Goal: Task Accomplishment & Management: Manage account settings

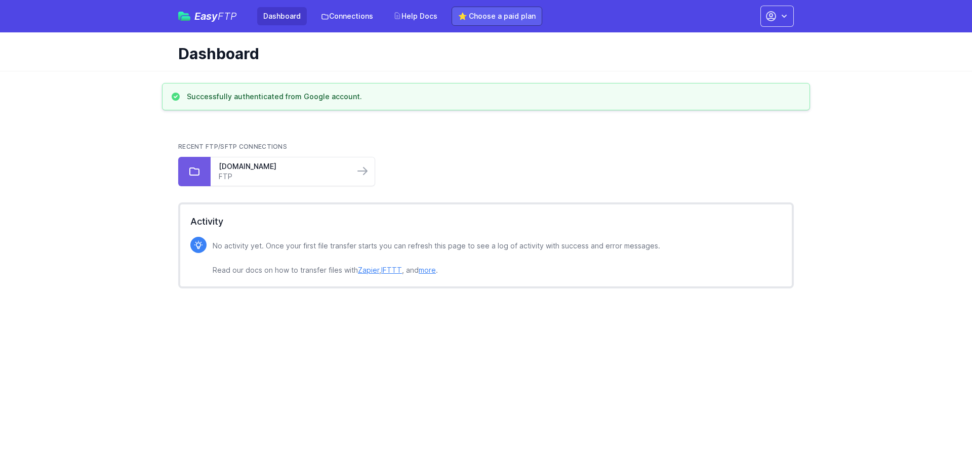
click at [476, 18] on link "⭐ Choose a paid plan" at bounding box center [497, 16] width 91 height 19
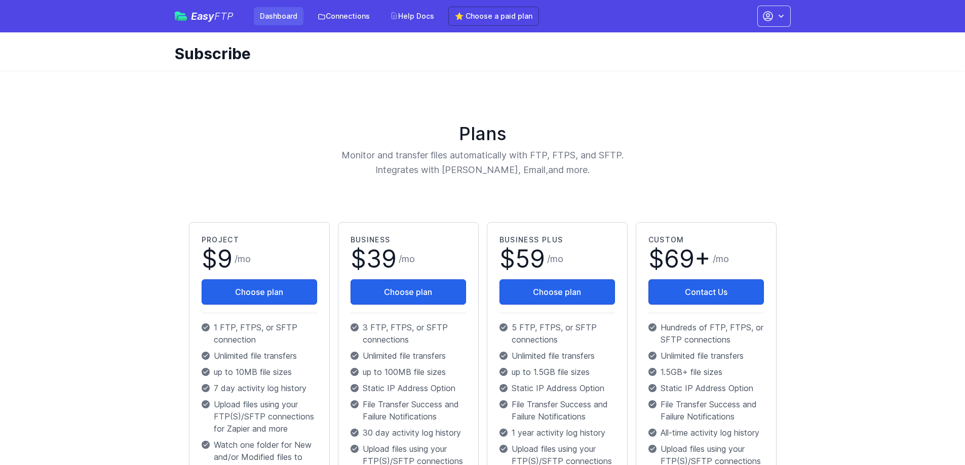
click at [274, 15] on link "Dashboard" at bounding box center [279, 16] width 50 height 18
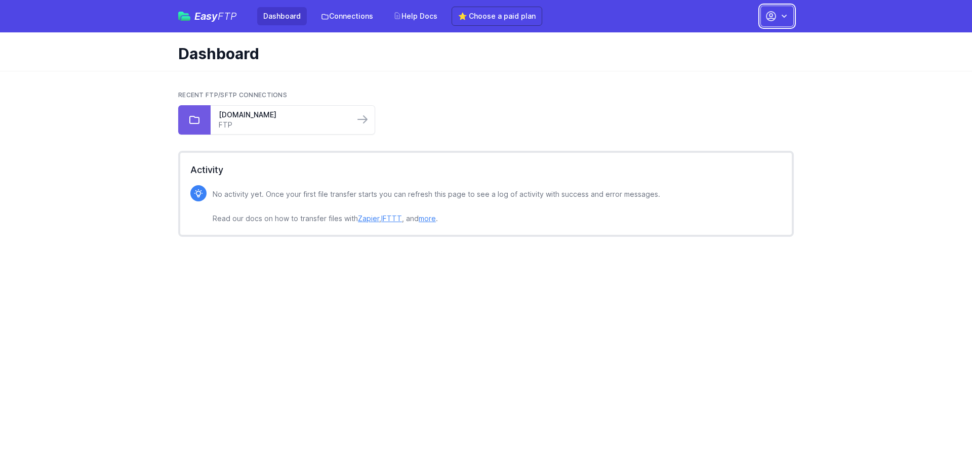
click at [792, 17] on button "button" at bounding box center [777, 16] width 33 height 21
click at [733, 43] on link "Account Settings" at bounding box center [745, 42] width 97 height 18
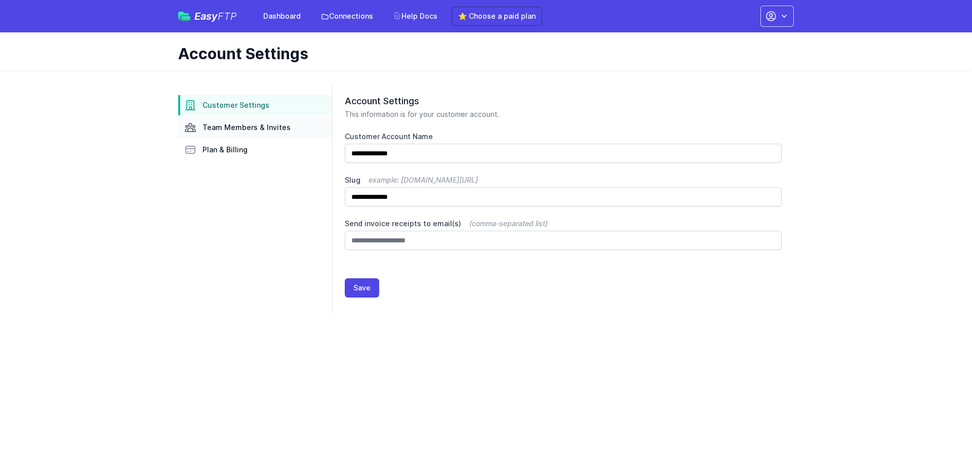
click at [245, 130] on span "Team Members & Invites" at bounding box center [247, 128] width 88 height 10
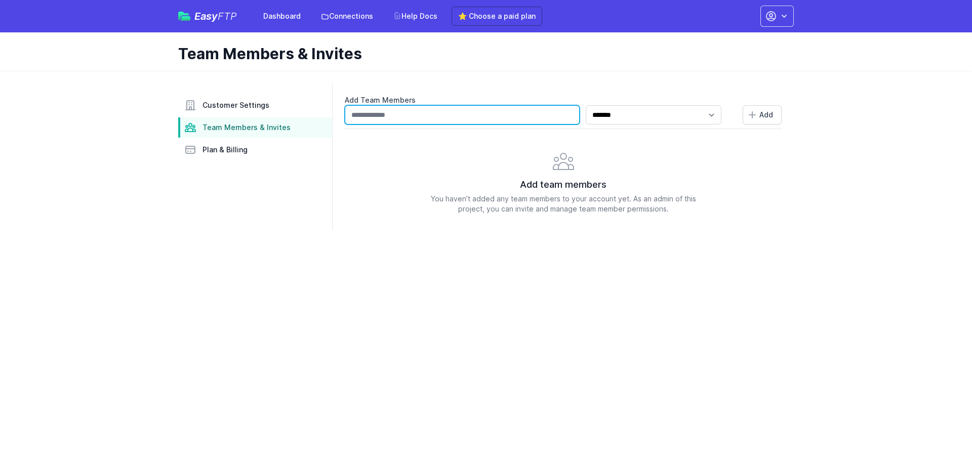
click at [427, 120] on input "text" at bounding box center [462, 114] width 235 height 19
type input "**********"
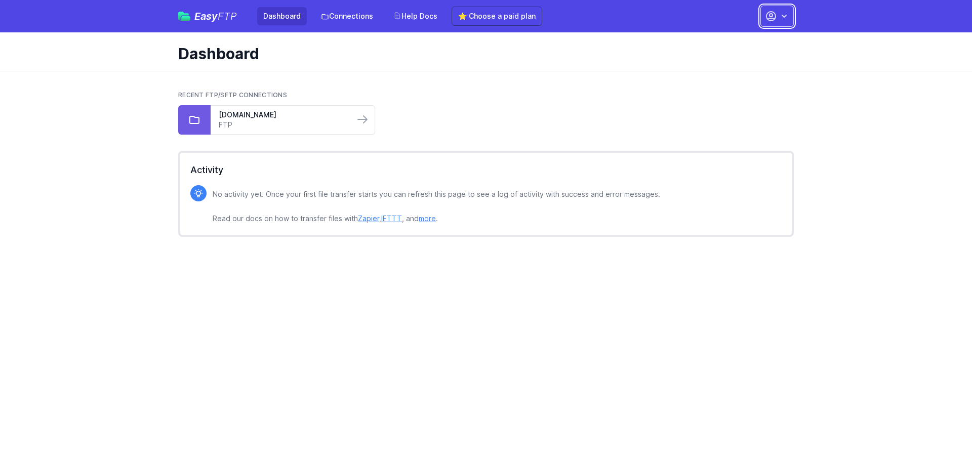
click at [763, 19] on button "button" at bounding box center [777, 16] width 33 height 21
click at [727, 45] on link "Account Settings" at bounding box center [745, 42] width 97 height 18
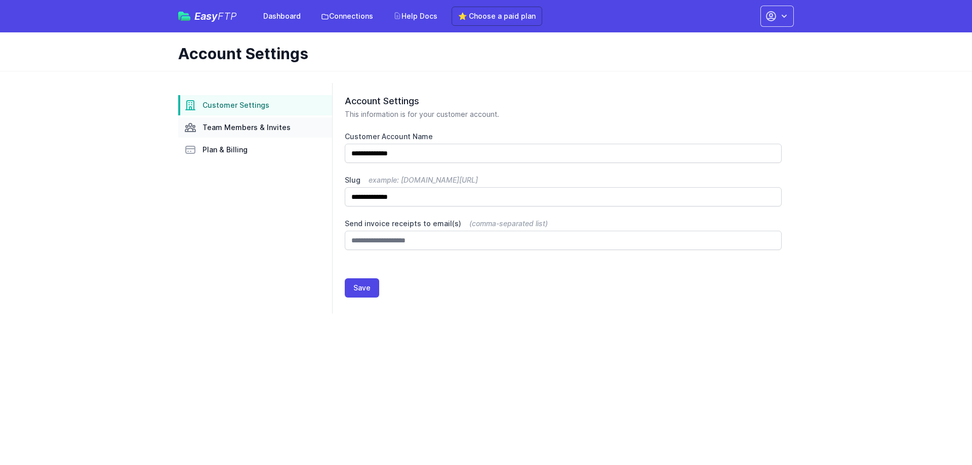
click at [273, 125] on span "Team Members & Invites" at bounding box center [247, 128] width 88 height 10
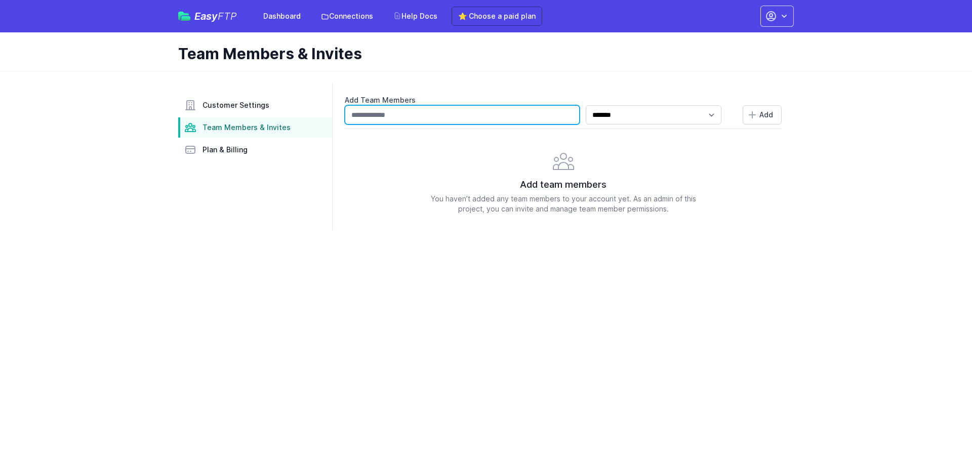
click at [385, 117] on input "text" at bounding box center [462, 114] width 235 height 19
type input "**********"
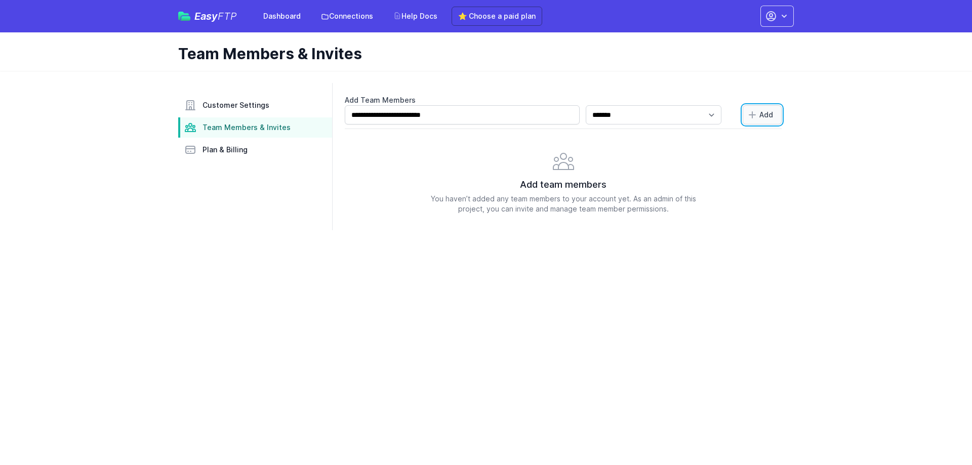
click at [776, 123] on button "Add" at bounding box center [762, 114] width 39 height 19
